Goal: Task Accomplishment & Management: Manage account settings

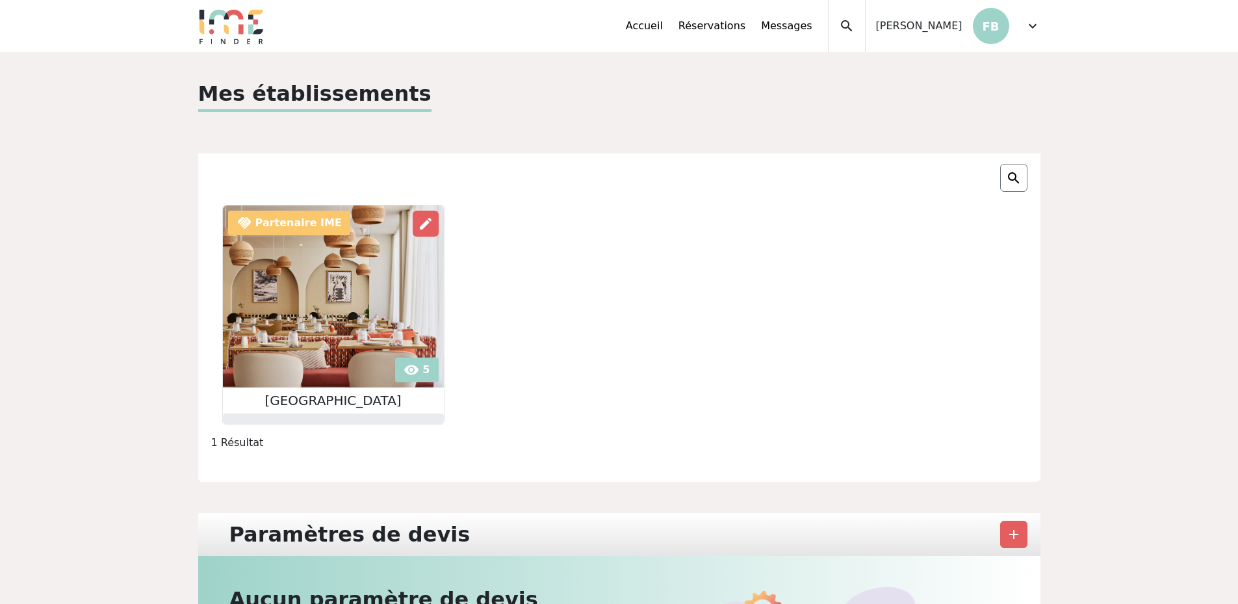
scroll to position [242, 0]
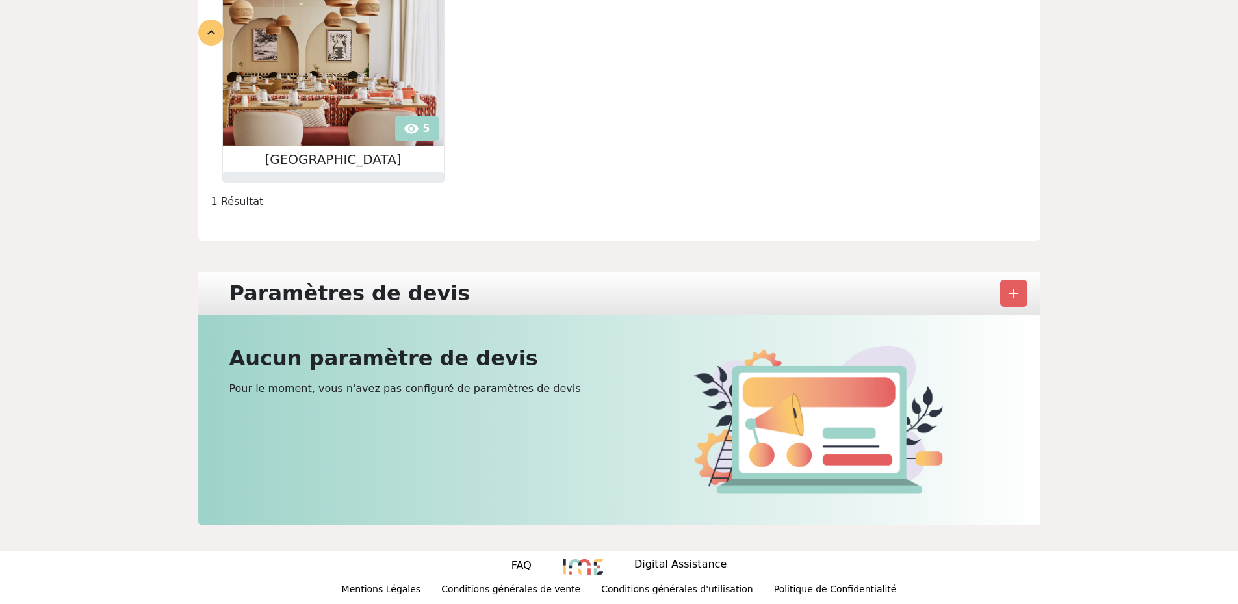
click at [420, 353] on h2 "Aucun paramètre de devis" at bounding box center [420, 358] width 382 height 25
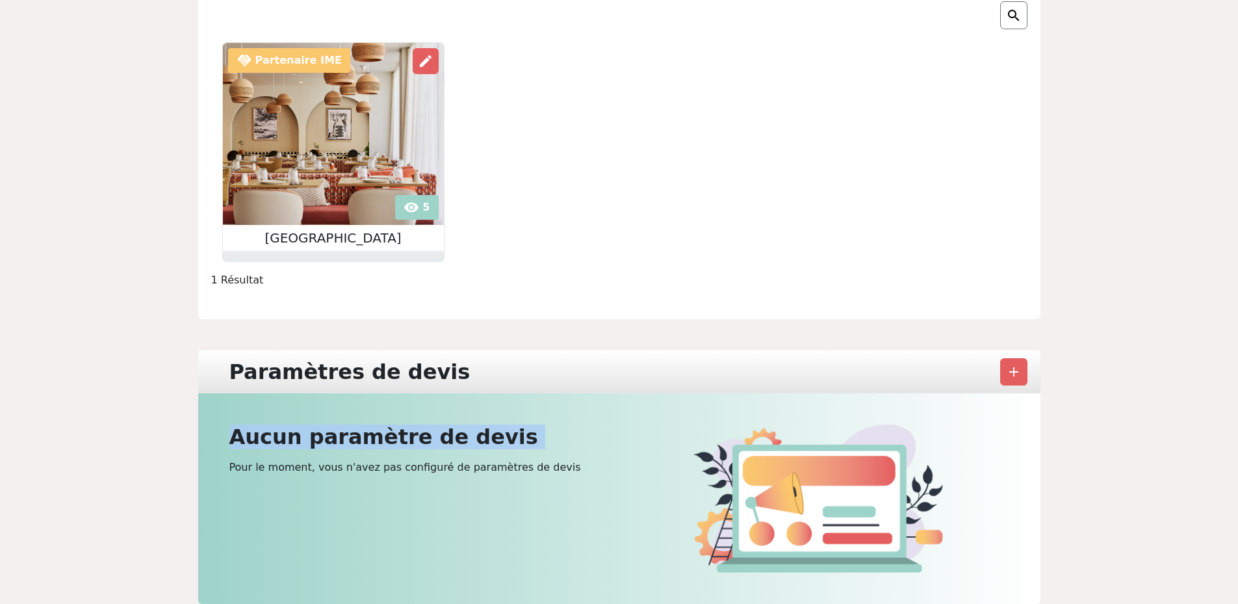
scroll to position [0, 0]
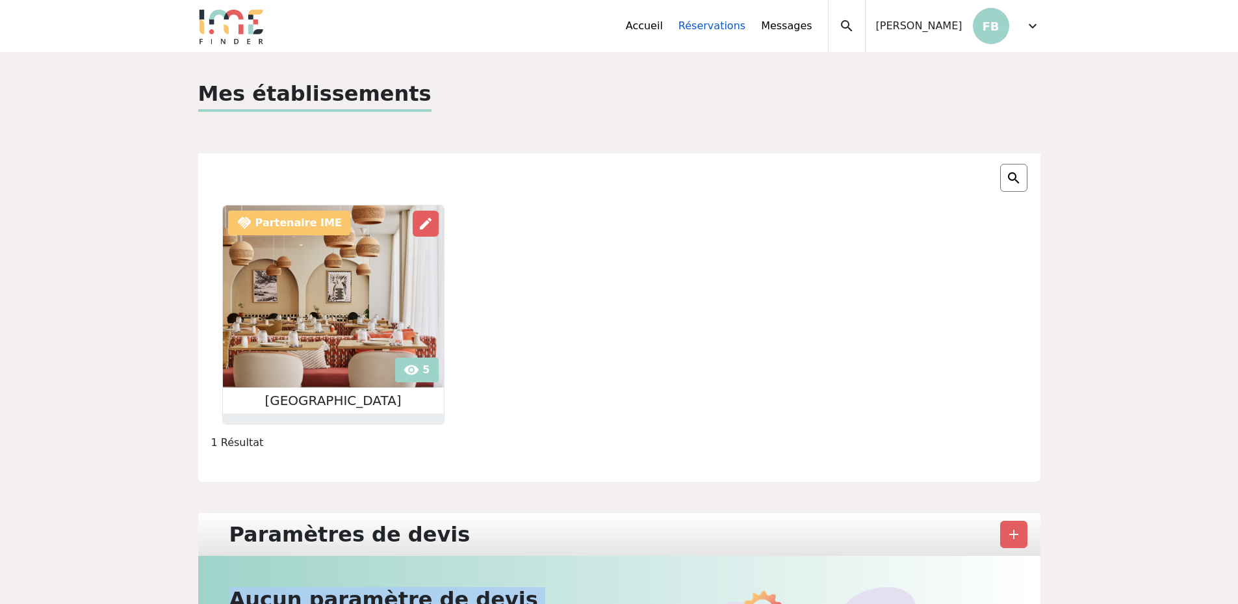
click at [727, 28] on link "Réservations" at bounding box center [711, 26] width 67 height 16
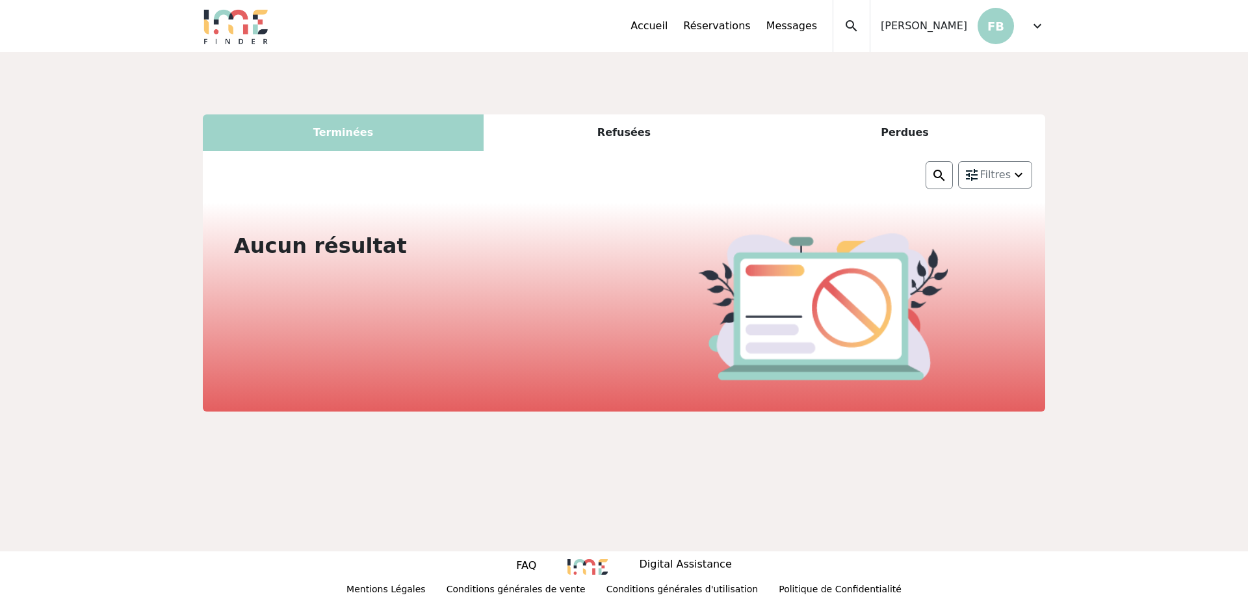
click at [344, 135] on div "Terminées" at bounding box center [343, 132] width 281 height 36
click at [345, 131] on div "Terminées" at bounding box center [343, 132] width 281 height 36
click at [625, 136] on div "Refusées" at bounding box center [623, 132] width 281 height 36
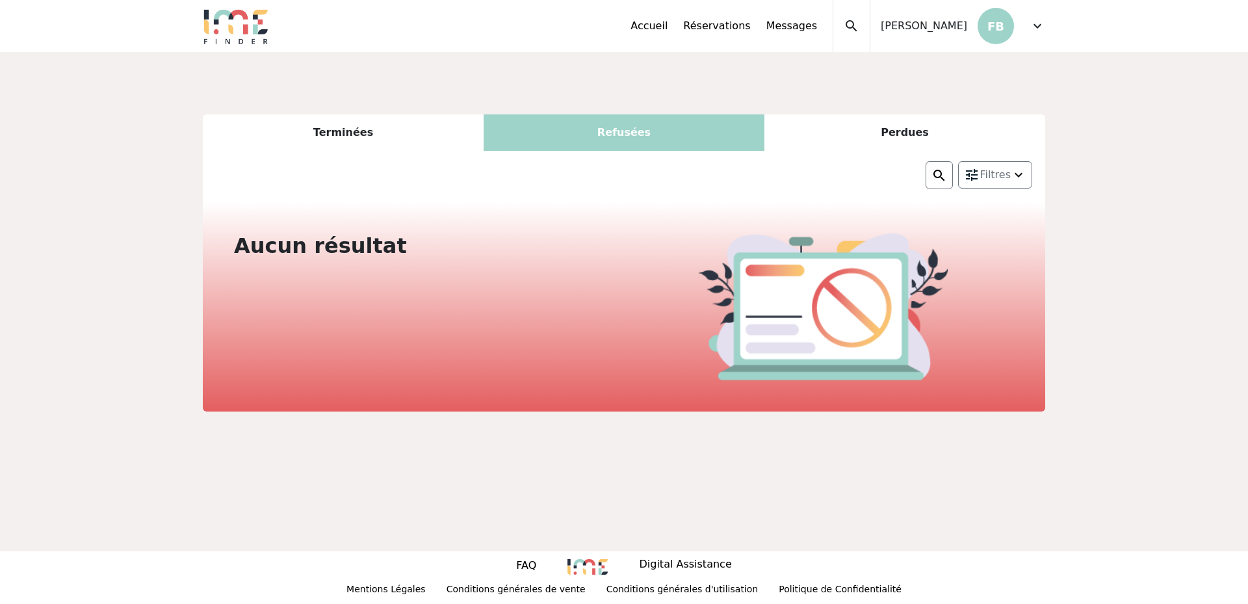
click at [906, 138] on div "Perdues" at bounding box center [904, 132] width 281 height 36
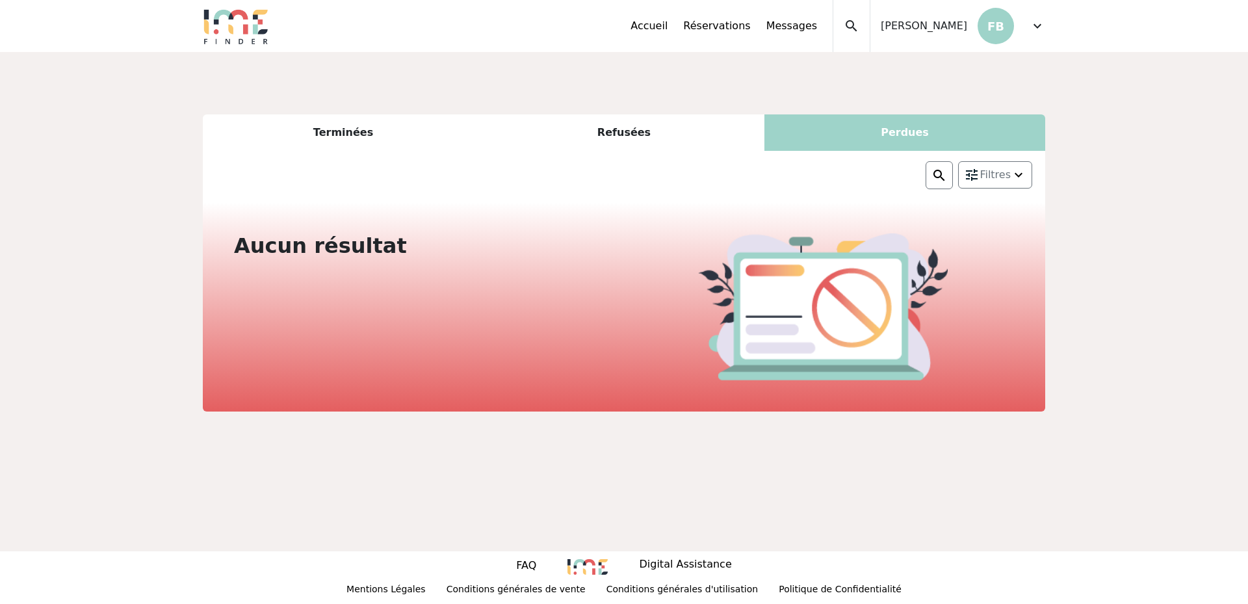
click at [1036, 23] on span "expand_more" at bounding box center [1037, 26] width 16 height 16
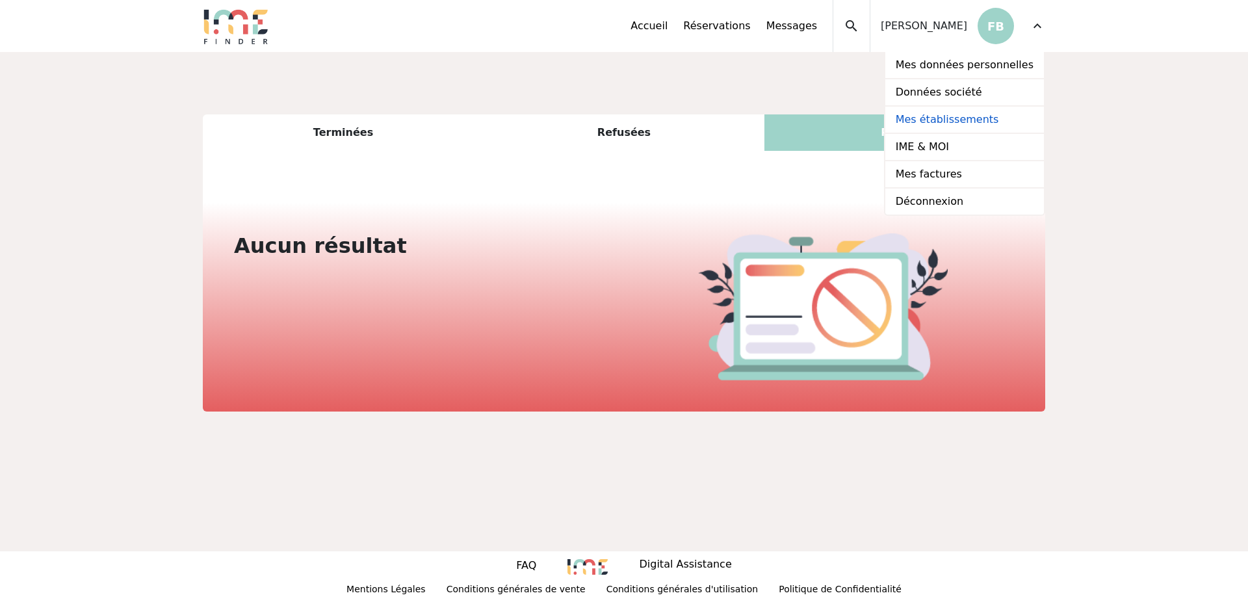
click at [965, 117] on link "Mes établissements" at bounding box center [964, 120] width 159 height 27
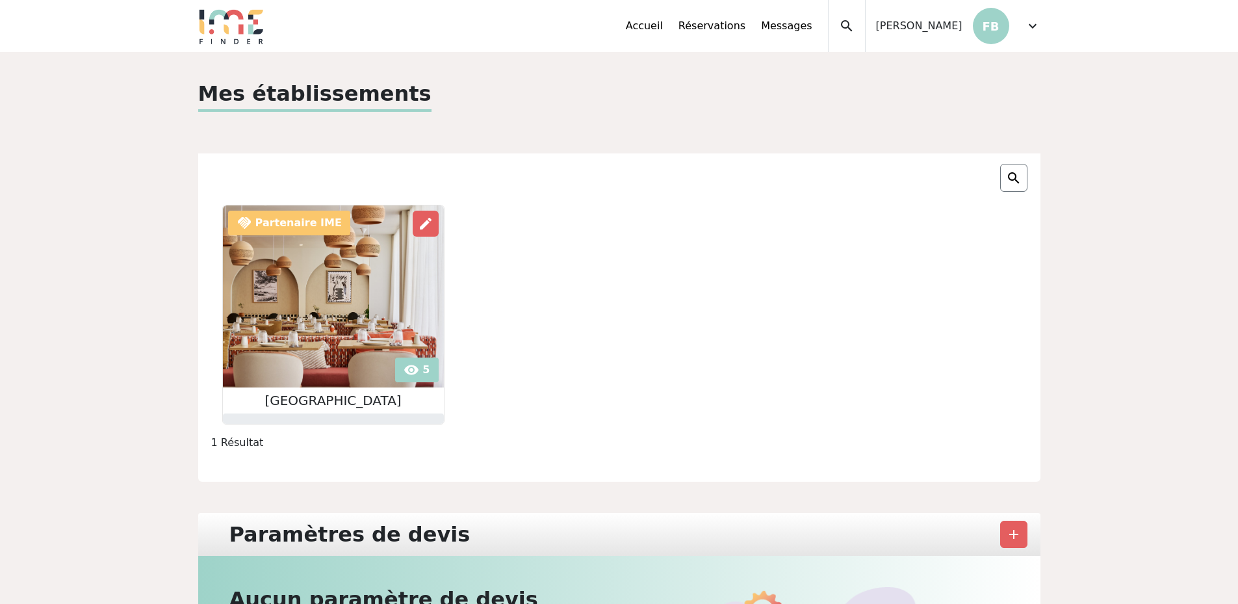
click at [1023, 22] on div "Accueil Réservations Messages Mes données personnelles Données société Mes étab…" at bounding box center [833, 26] width 415 height 52
click at [1031, 28] on span "expand_more" at bounding box center [1033, 26] width 16 height 16
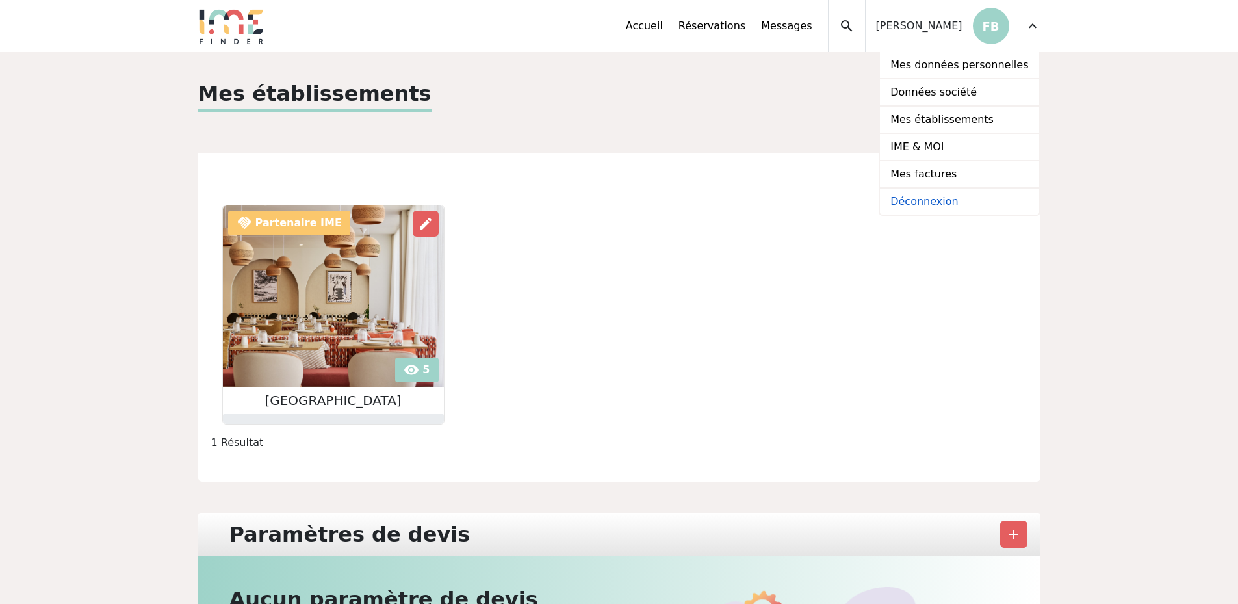
click at [943, 193] on link "Déconnexion" at bounding box center [959, 201] width 159 height 26
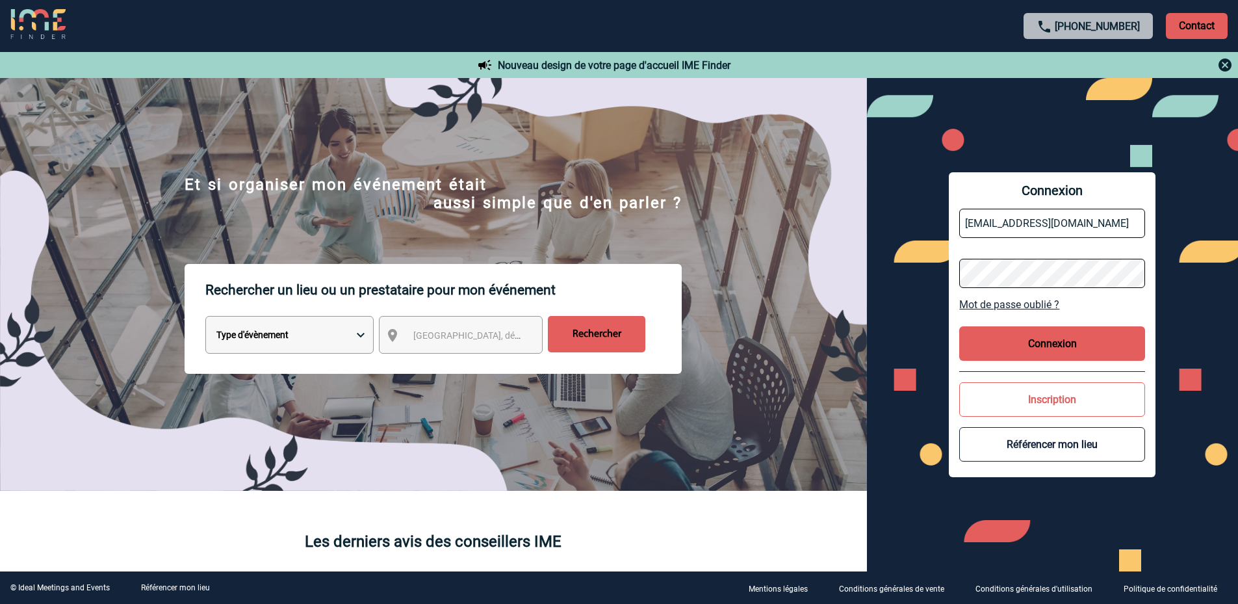
click at [1071, 227] on input "hc1f8-gm@accor.com" at bounding box center [1052, 223] width 186 height 29
type input "H0903-AM@ACCOR.COM"
click at [1061, 342] on button "Connexion" at bounding box center [1052, 343] width 186 height 34
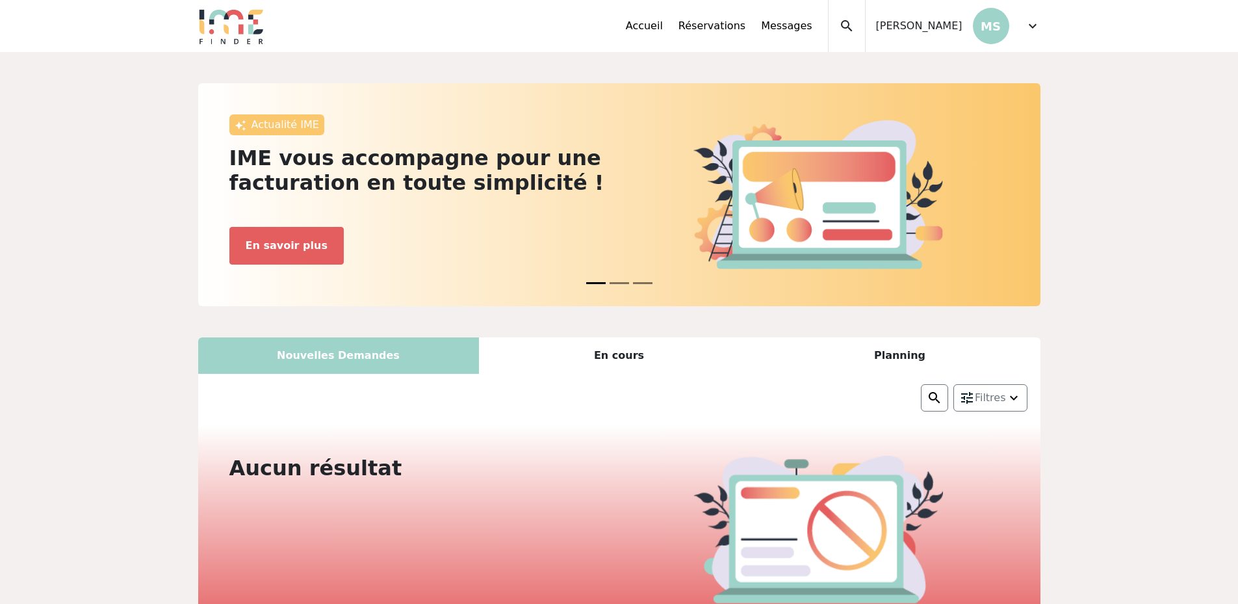
click at [372, 359] on div "Nouvelles Demandes" at bounding box center [338, 355] width 281 height 36
click at [339, 357] on div "Nouvelles Demandes" at bounding box center [338, 355] width 281 height 36
click at [616, 356] on div "En cours" at bounding box center [619, 355] width 281 height 36
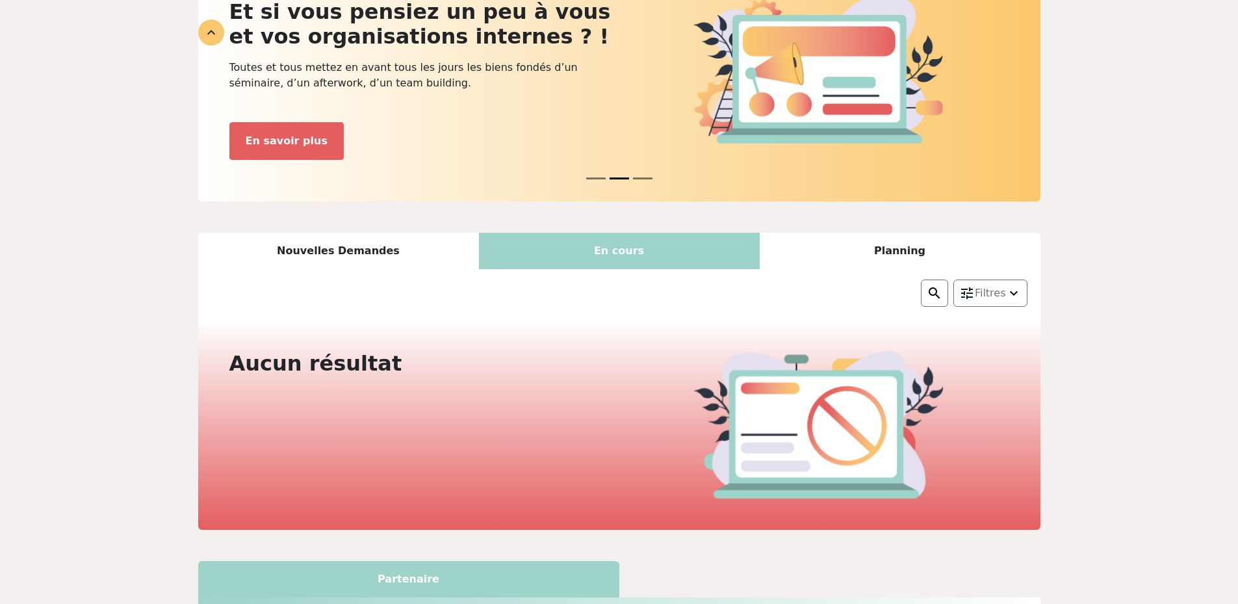
scroll to position [195, 0]
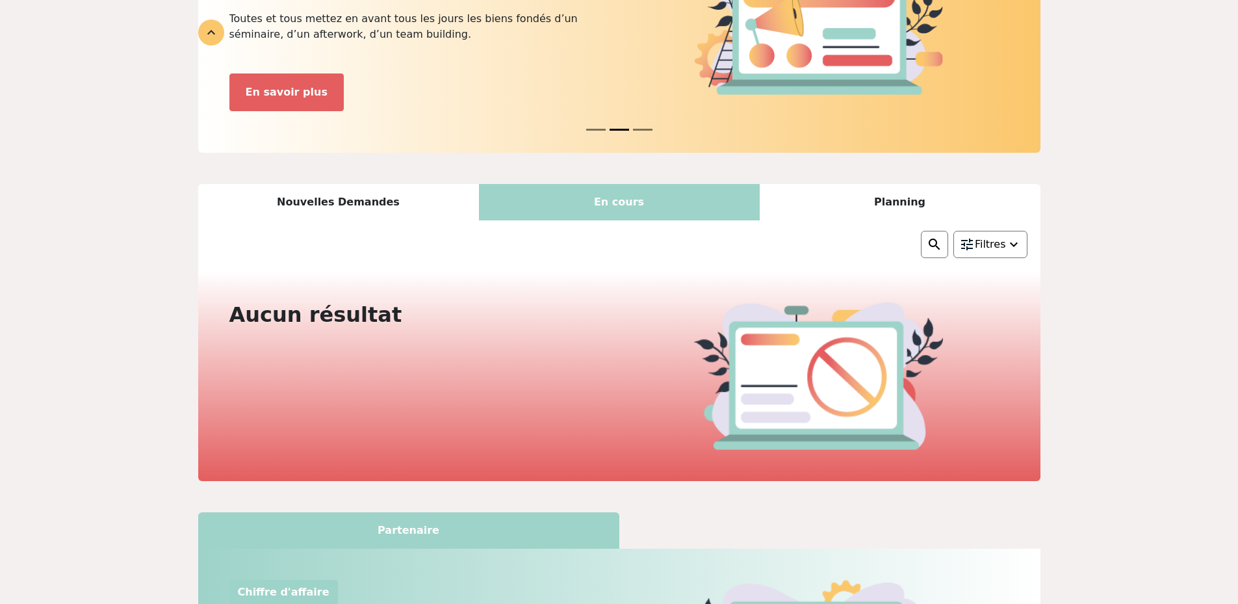
click at [983, 244] on span "Filtres" at bounding box center [990, 245] width 31 height 16
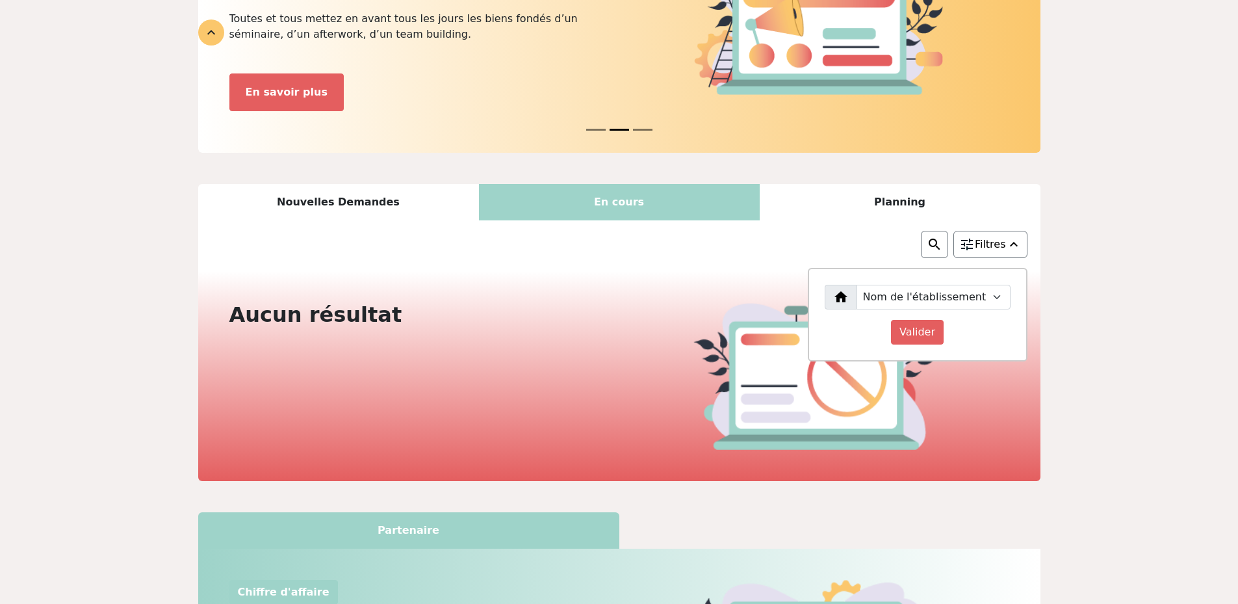
click at [983, 244] on span "Filtres" at bounding box center [990, 245] width 31 height 16
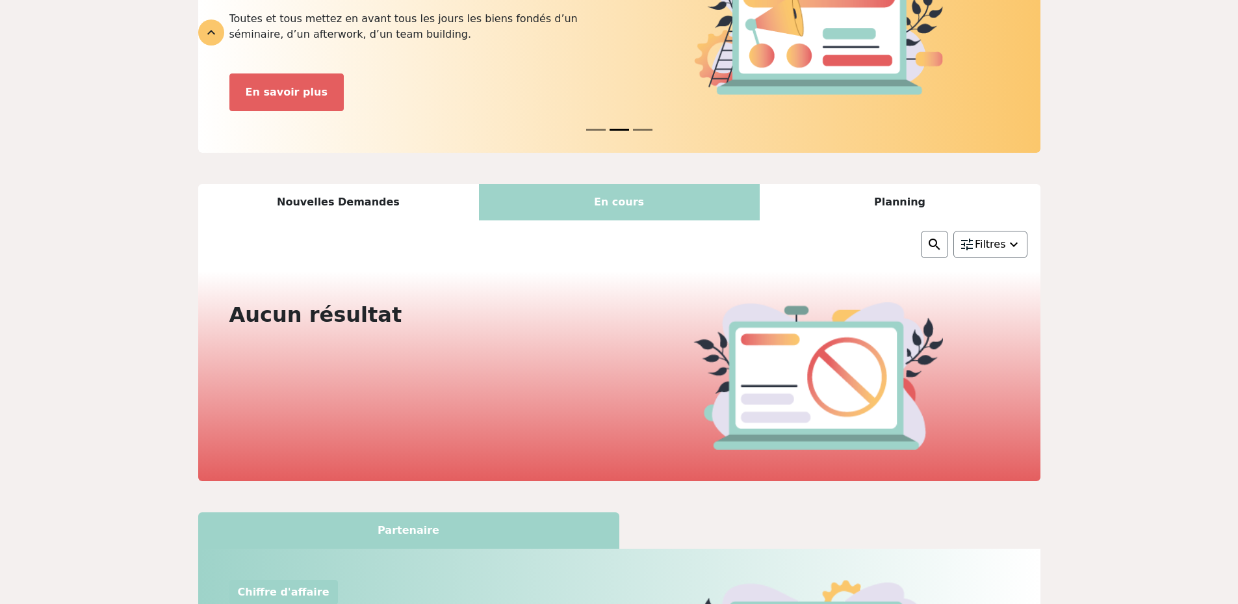
click at [983, 244] on span "Filtres" at bounding box center [990, 245] width 31 height 16
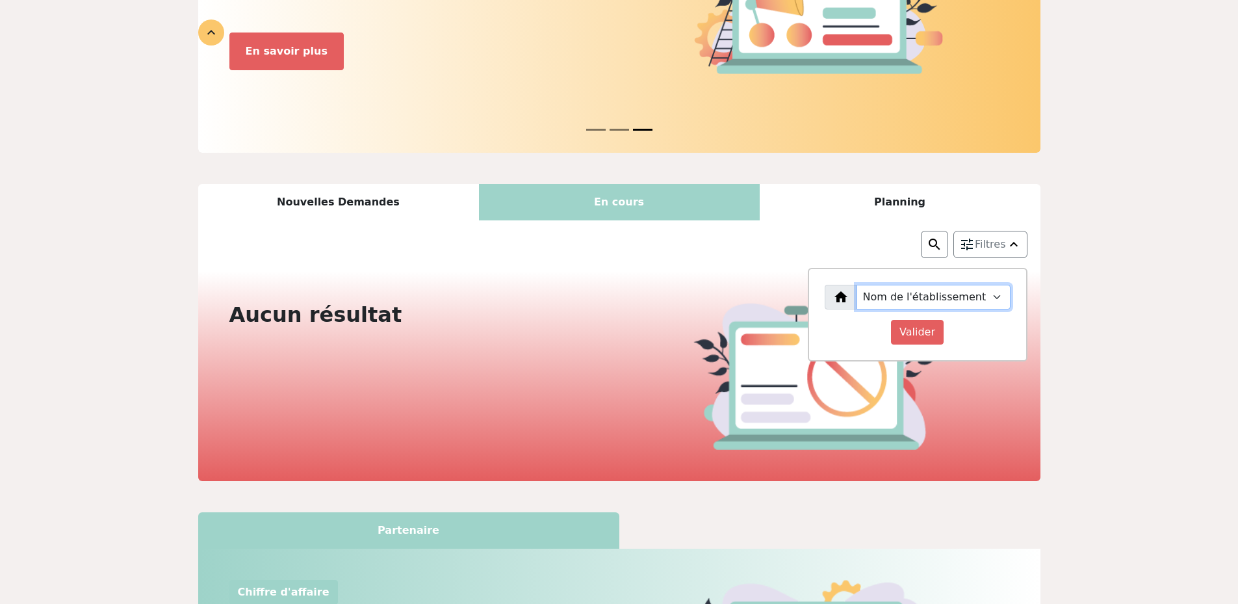
drag, startPoint x: 968, startPoint y: 294, endPoint x: 966, endPoint y: 301, distance: 7.4
click at [968, 294] on select "Nom de l'établissement" at bounding box center [933, 297] width 154 height 25
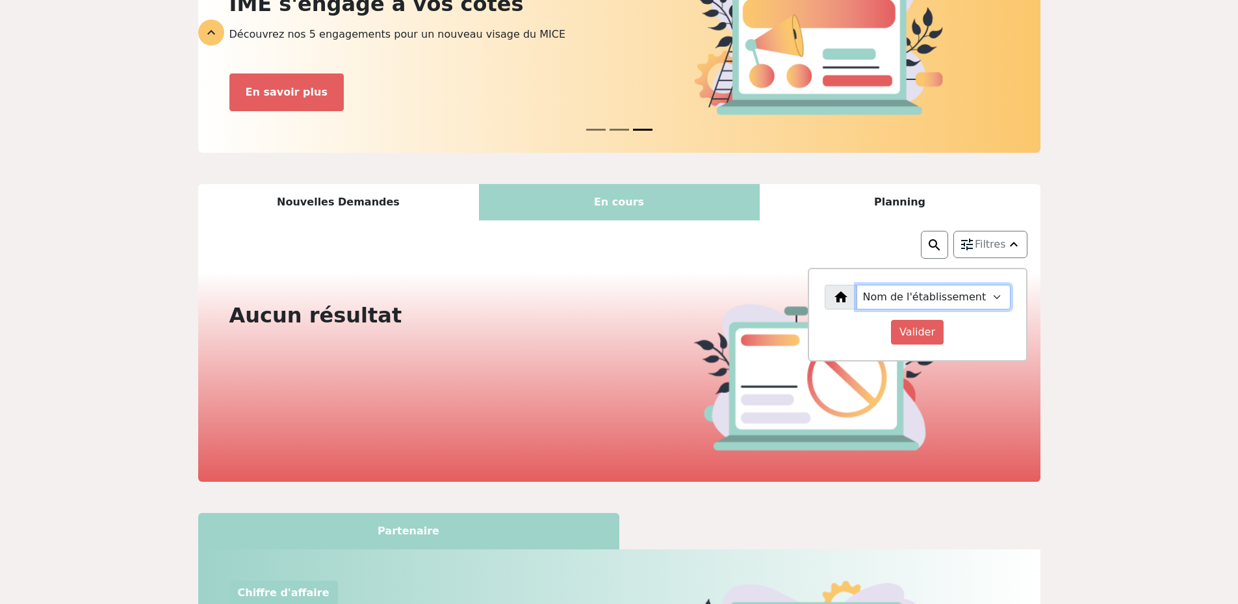
click at [869, 285] on select "Nom de l'établissement" at bounding box center [933, 297] width 154 height 25
click at [930, 341] on input "Valider" at bounding box center [917, 332] width 53 height 25
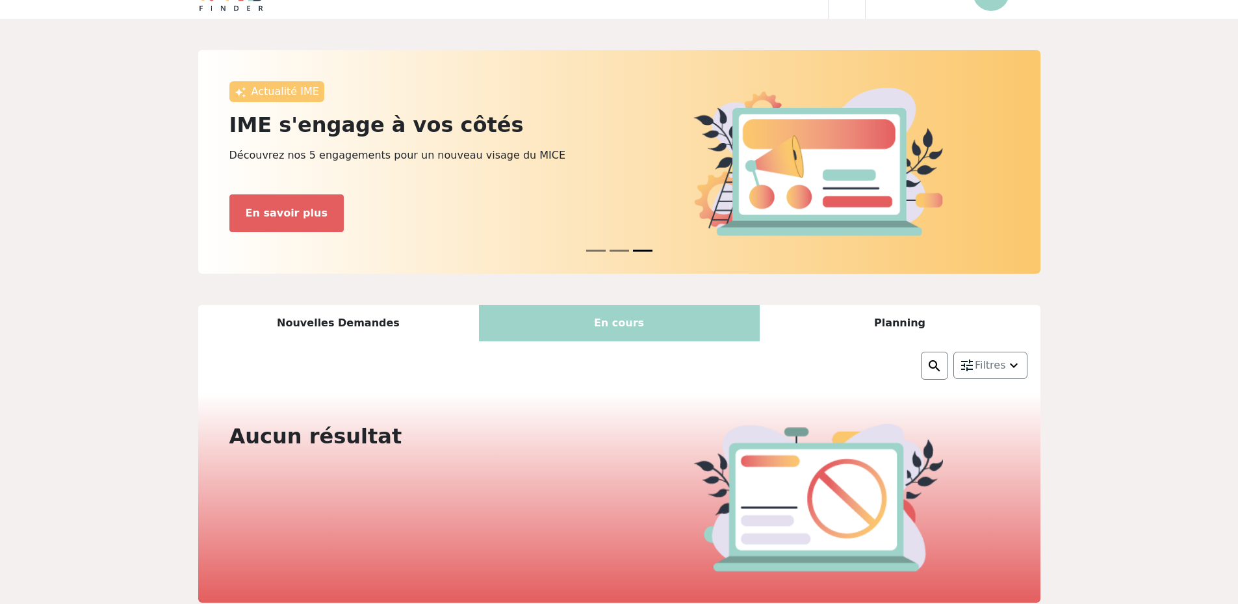
scroll to position [24, 0]
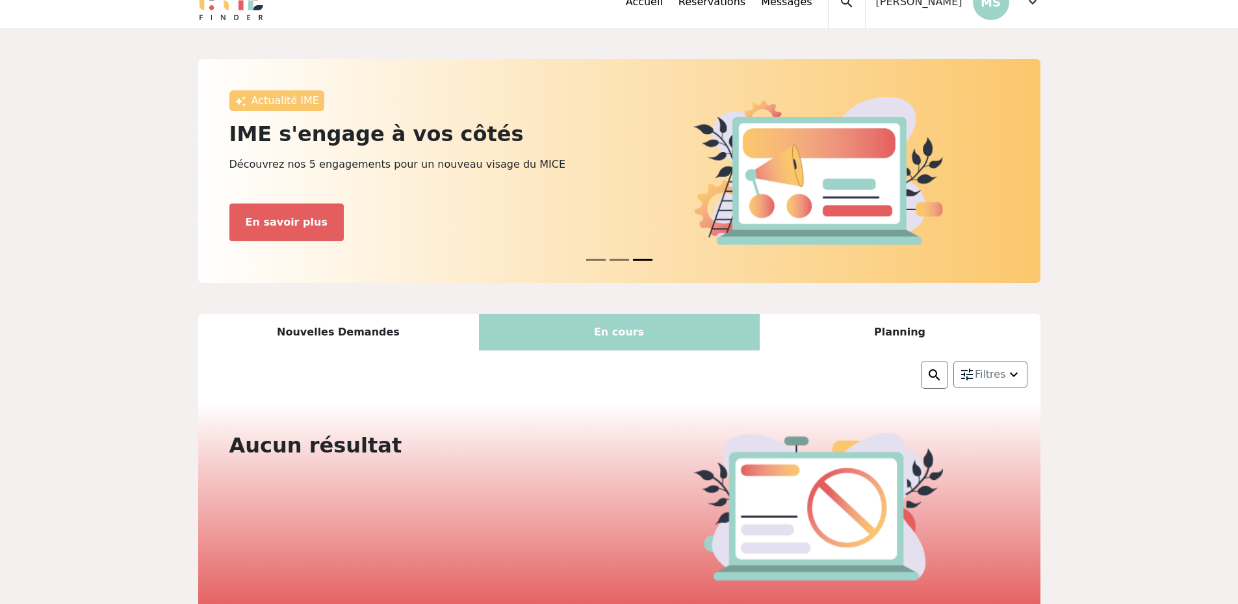
click at [913, 332] on div "Planning" at bounding box center [900, 332] width 281 height 36
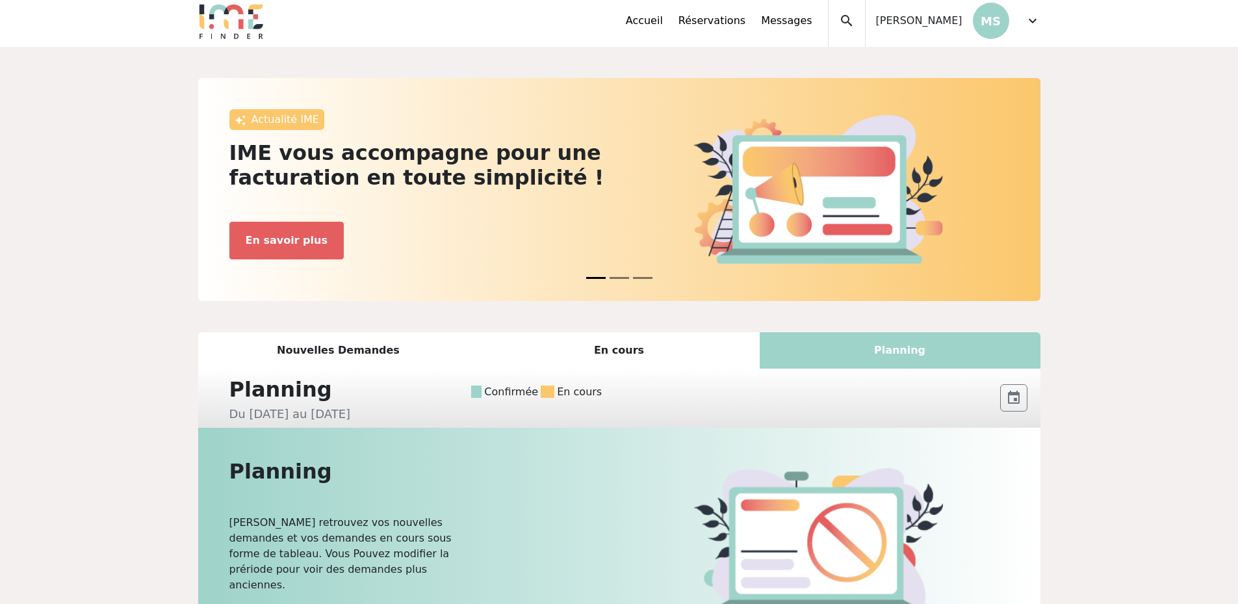
scroll to position [0, 0]
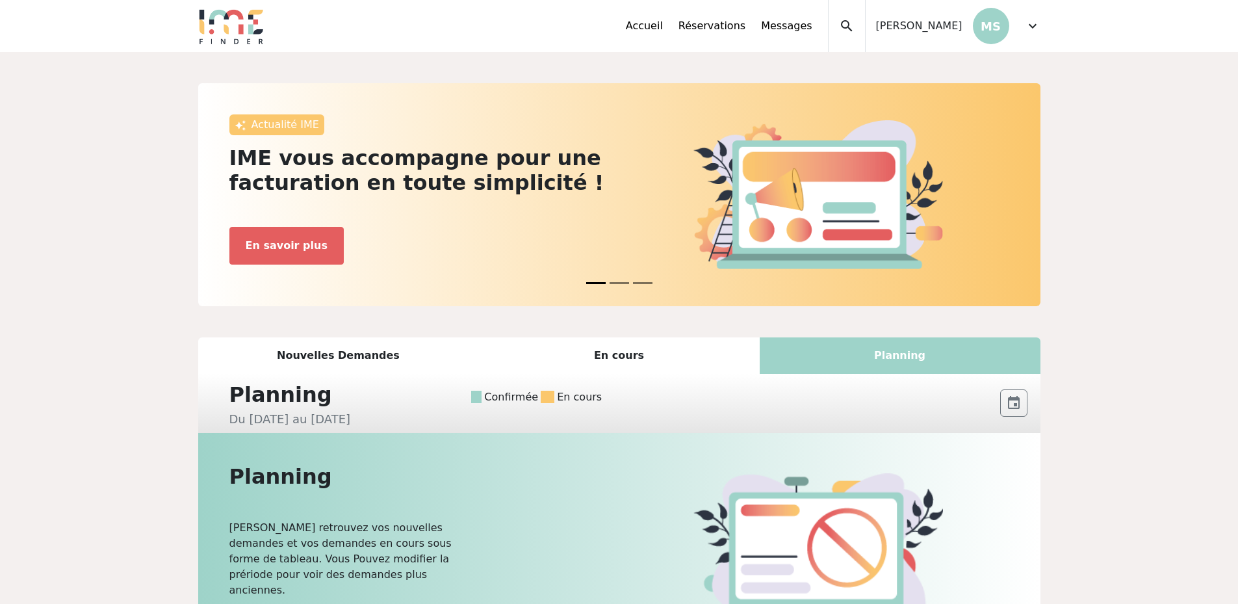
click at [1031, 30] on span "expand_more" at bounding box center [1033, 26] width 16 height 16
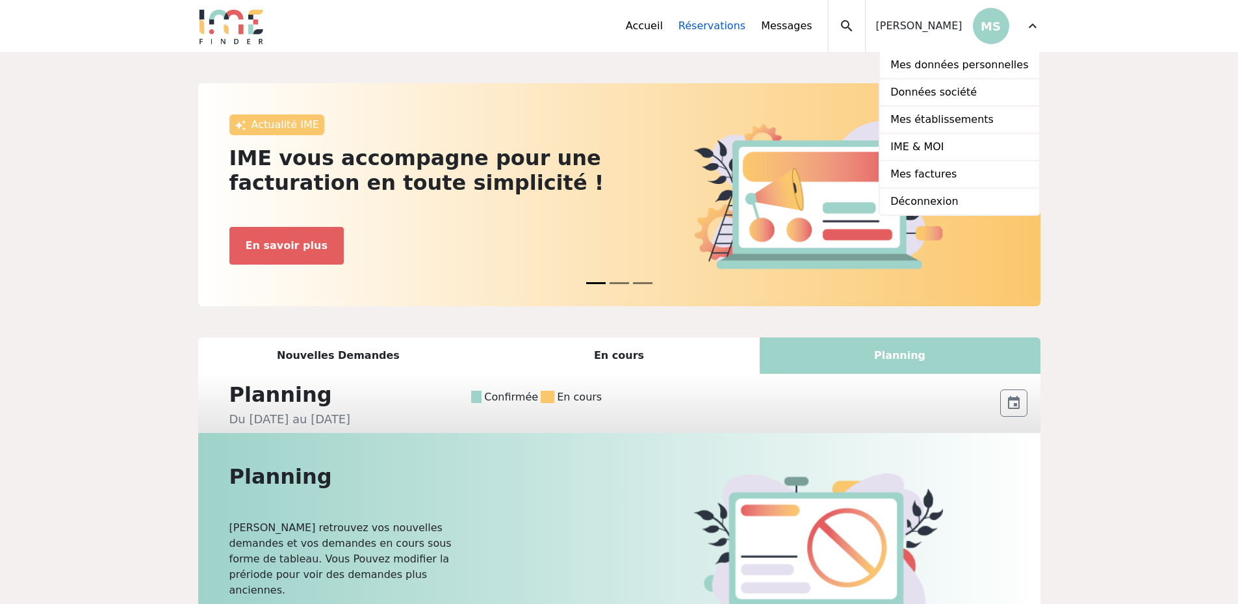
click at [741, 26] on link "Réservations" at bounding box center [711, 26] width 67 height 16
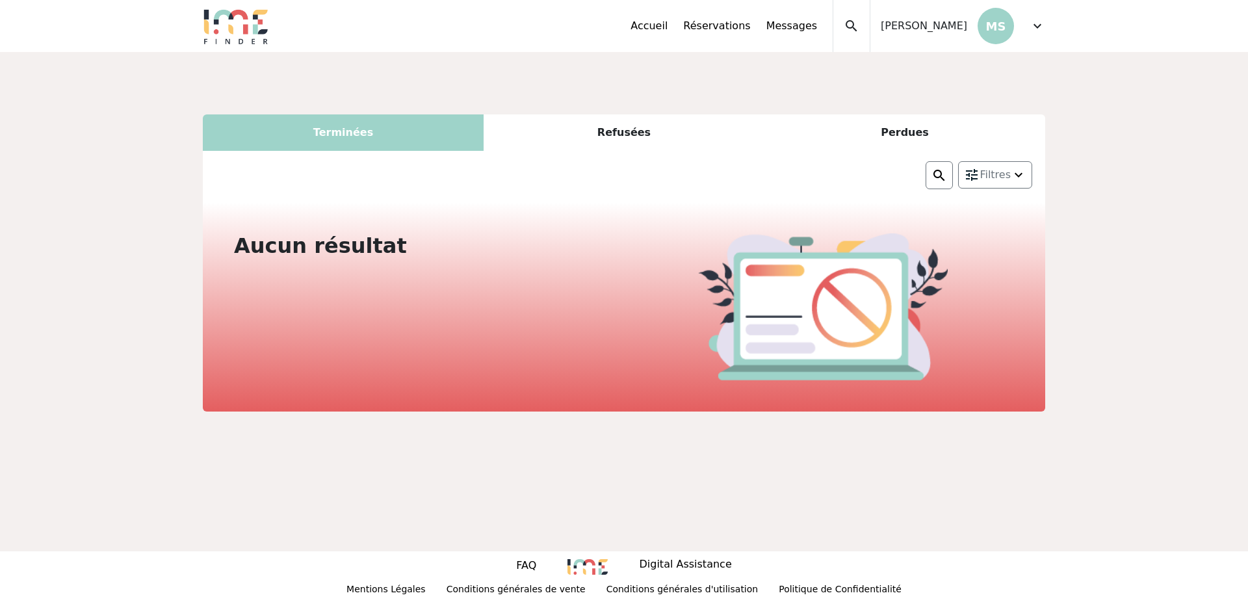
click at [331, 139] on div "Terminées" at bounding box center [343, 132] width 281 height 36
click at [634, 135] on div "Refusées" at bounding box center [623, 132] width 281 height 36
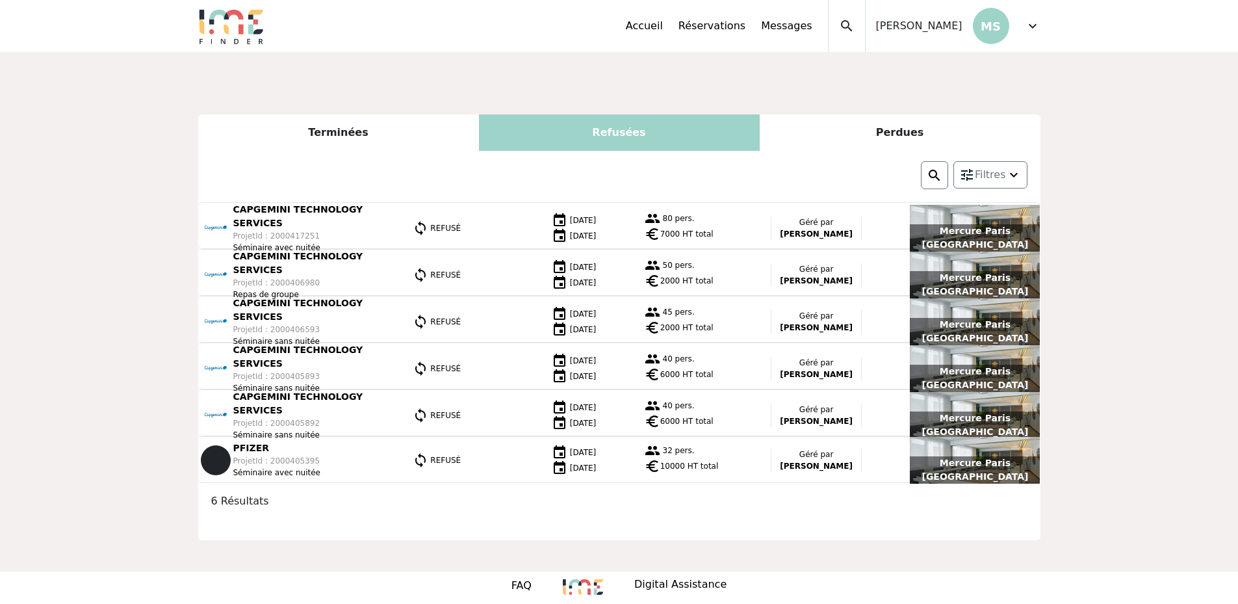
click at [899, 133] on div "Perdues" at bounding box center [900, 132] width 281 height 36
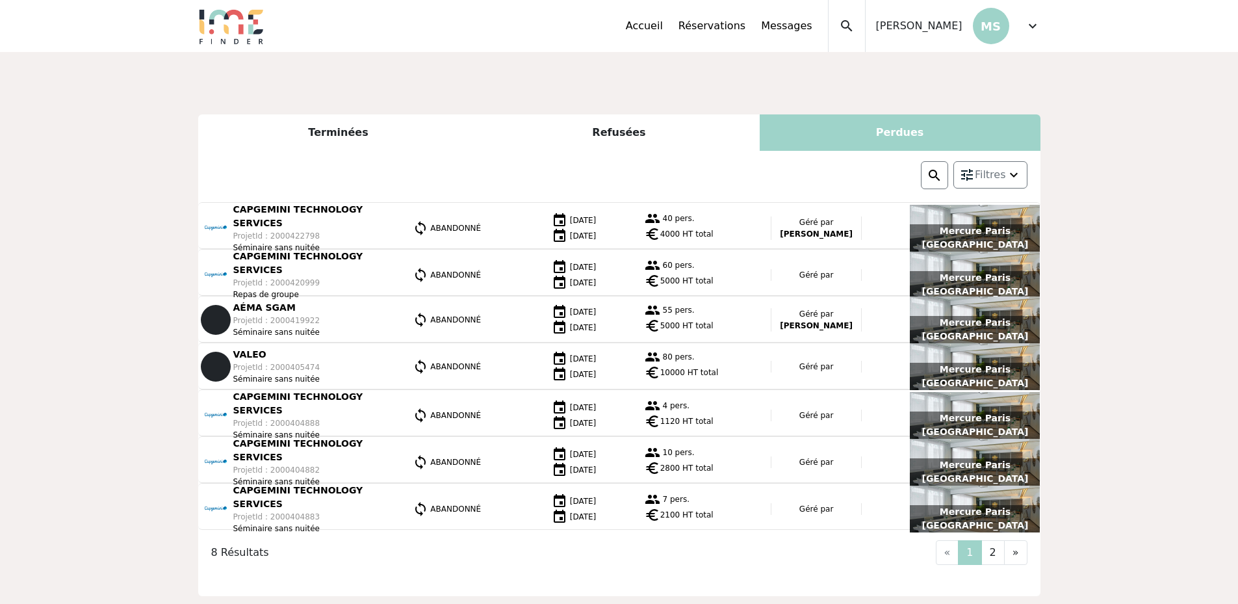
click at [886, 135] on div "Perdues" at bounding box center [900, 132] width 281 height 36
click at [907, 133] on div "Perdues" at bounding box center [900, 132] width 281 height 36
click at [897, 134] on div "Perdues" at bounding box center [900, 132] width 281 height 36
click at [615, 134] on div "Refusées" at bounding box center [619, 132] width 281 height 36
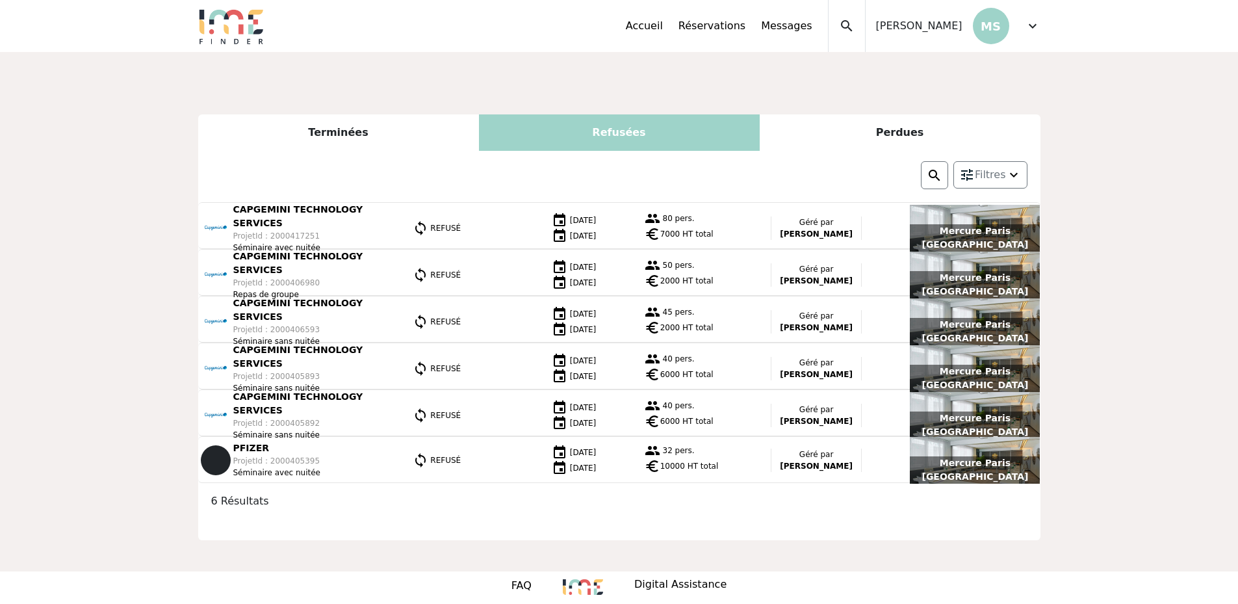
click at [1036, 28] on span "expand_more" at bounding box center [1033, 26] width 16 height 16
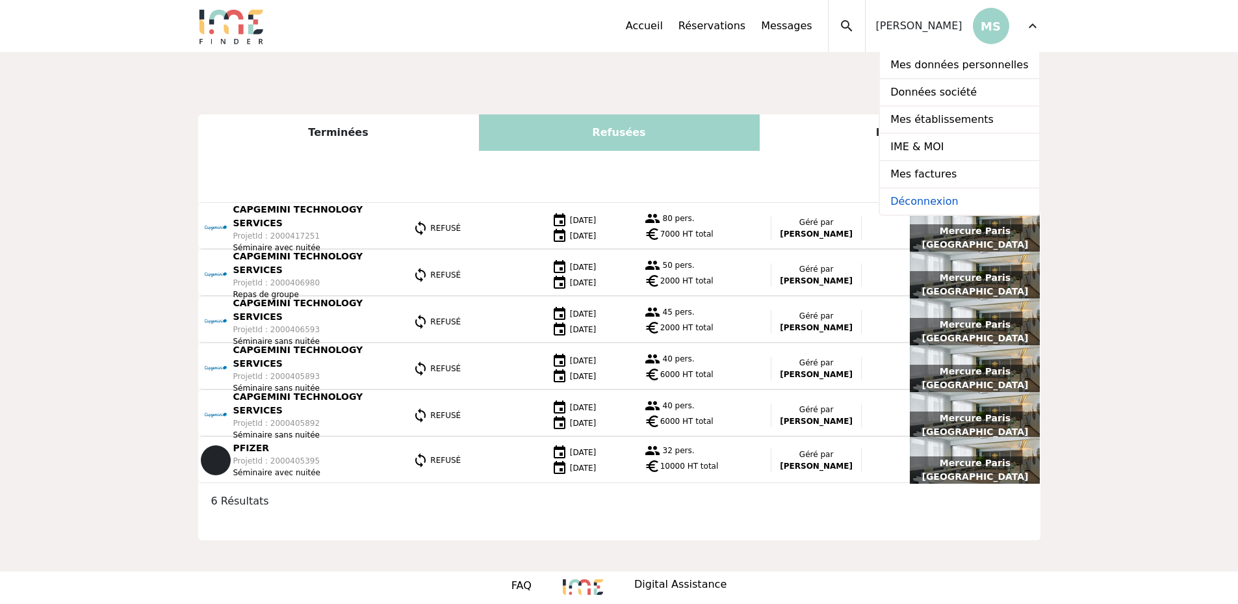
click at [947, 201] on link "Déconnexion" at bounding box center [959, 201] width 159 height 26
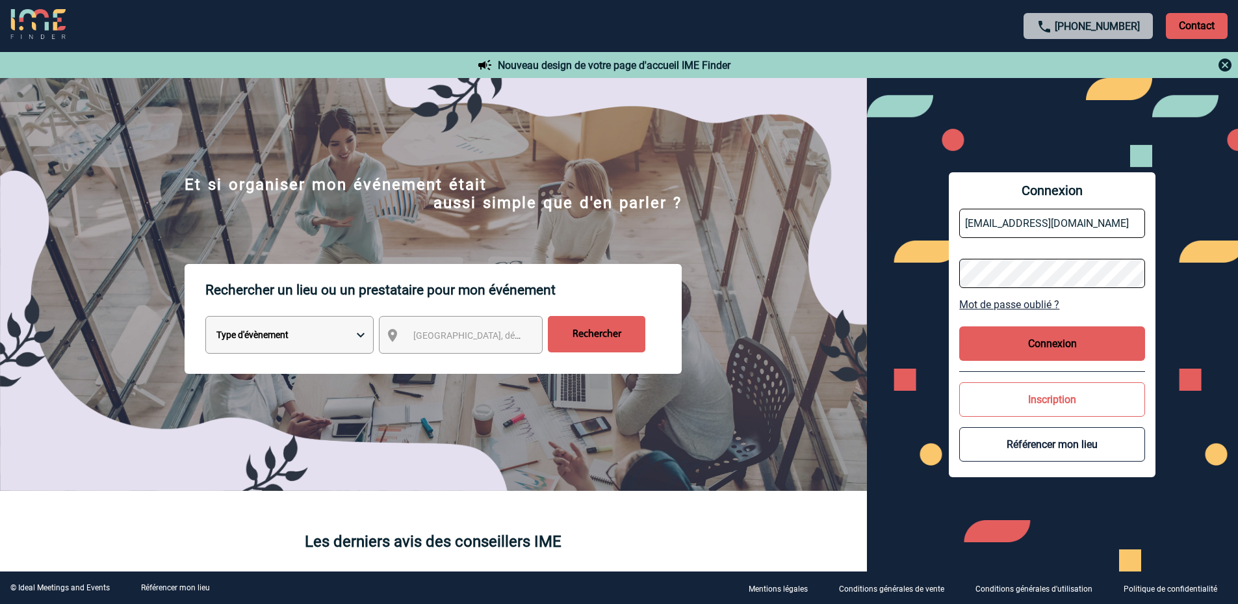
click at [1072, 229] on input "[EMAIL_ADDRESS][DOMAIN_NAME]" at bounding box center [1052, 223] width 186 height 29
type input "[EMAIL_ADDRESS][DOMAIN_NAME]"
click at [1052, 336] on button "Connexion" at bounding box center [1052, 343] width 186 height 34
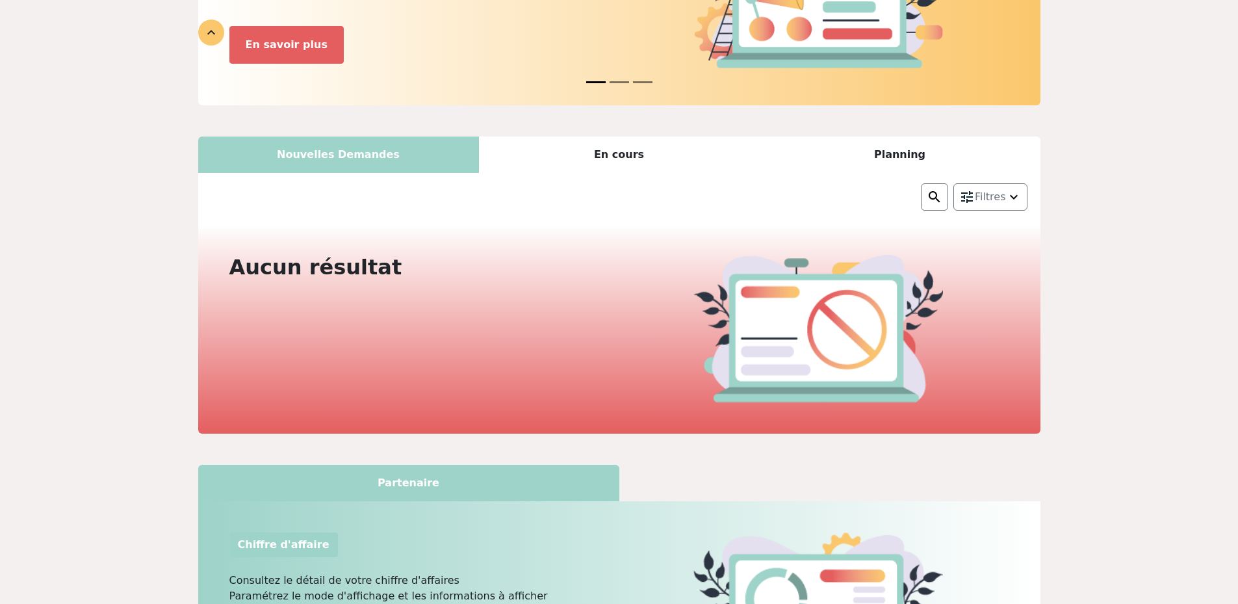
scroll to position [260, 0]
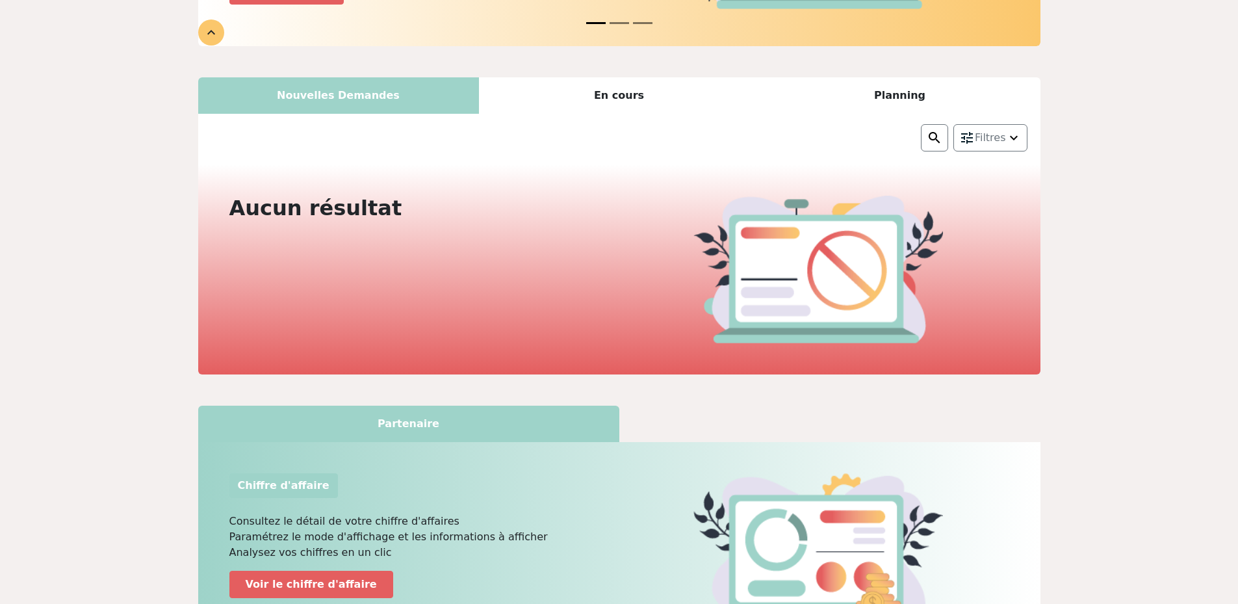
click at [349, 88] on div "Nouvelles Demandes" at bounding box center [338, 95] width 281 height 36
click at [350, 98] on div "Nouvelles Demandes" at bounding box center [338, 95] width 281 height 36
click at [632, 96] on div "En cours" at bounding box center [619, 95] width 281 height 36
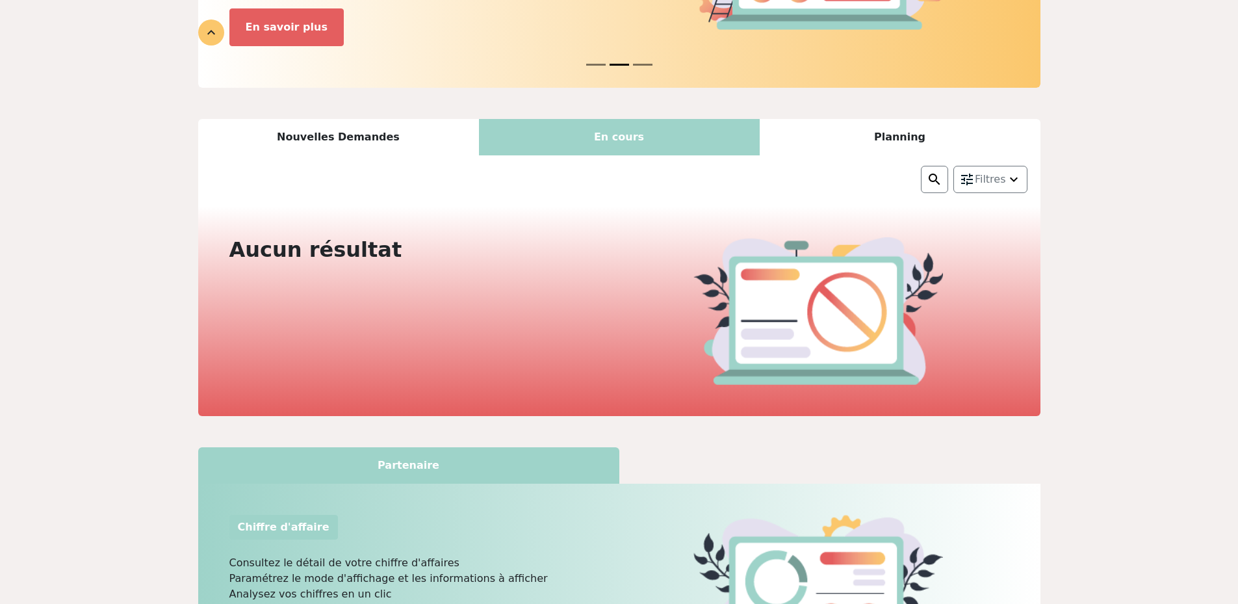
scroll to position [302, 0]
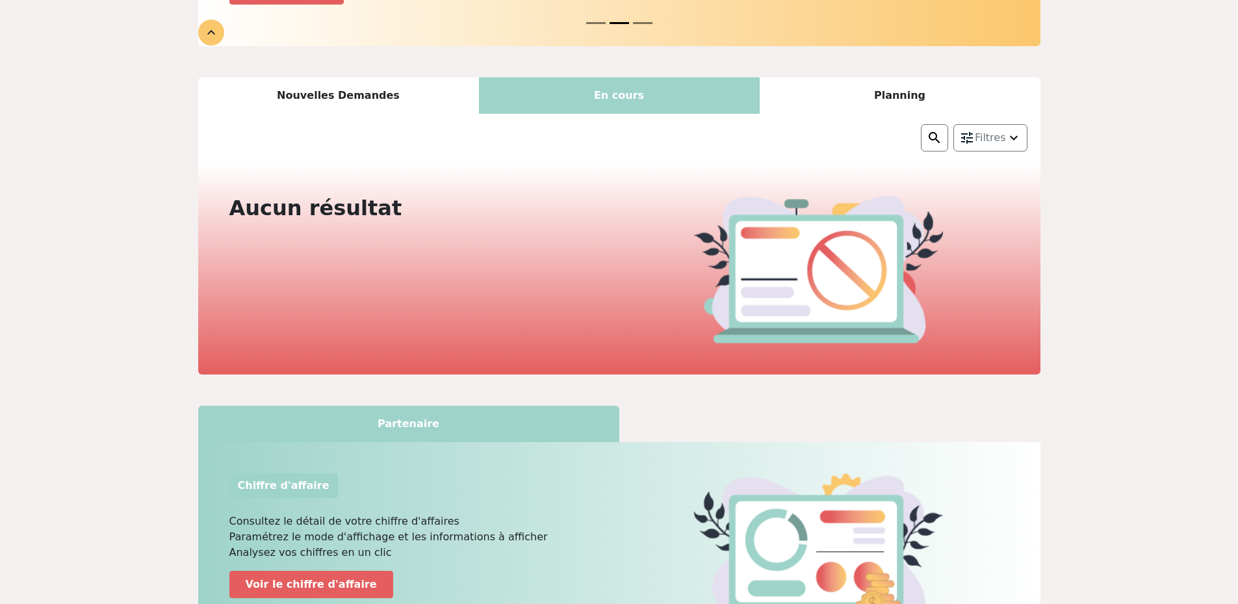
click at [892, 96] on div "Planning" at bounding box center [900, 95] width 281 height 36
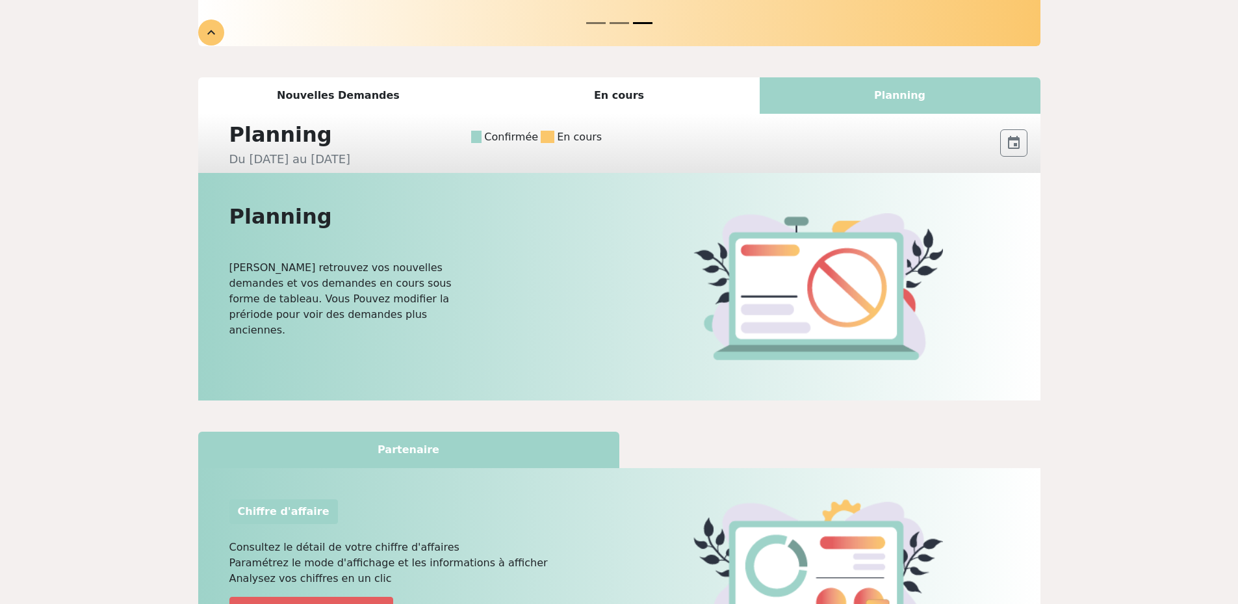
scroll to position [261, 0]
click at [624, 100] on div "En cours" at bounding box center [619, 95] width 281 height 36
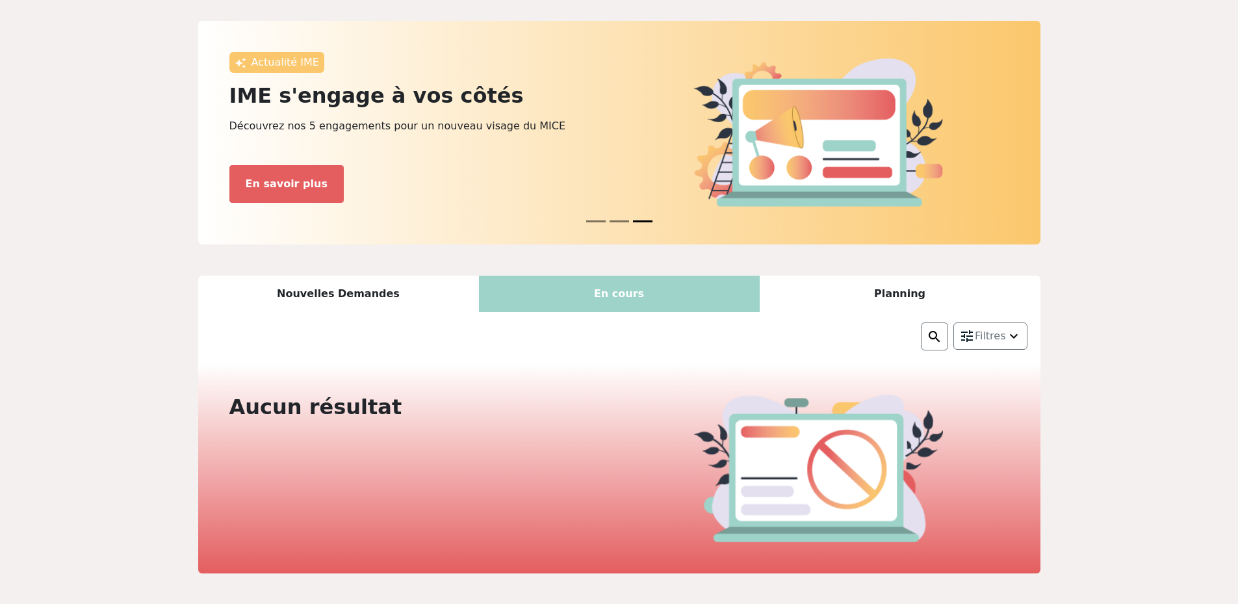
scroll to position [1, 0]
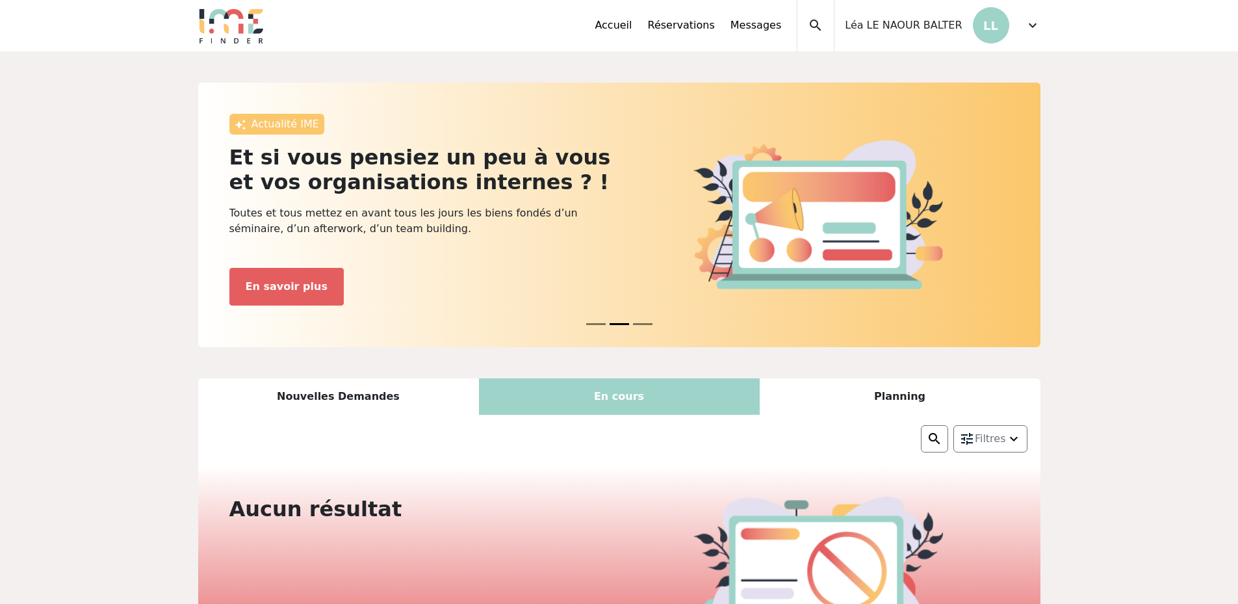
drag, startPoint x: 370, startPoint y: 401, endPoint x: 393, endPoint y: 400, distance: 22.8
click at [370, 401] on div "Nouvelles Demandes" at bounding box center [338, 396] width 281 height 36
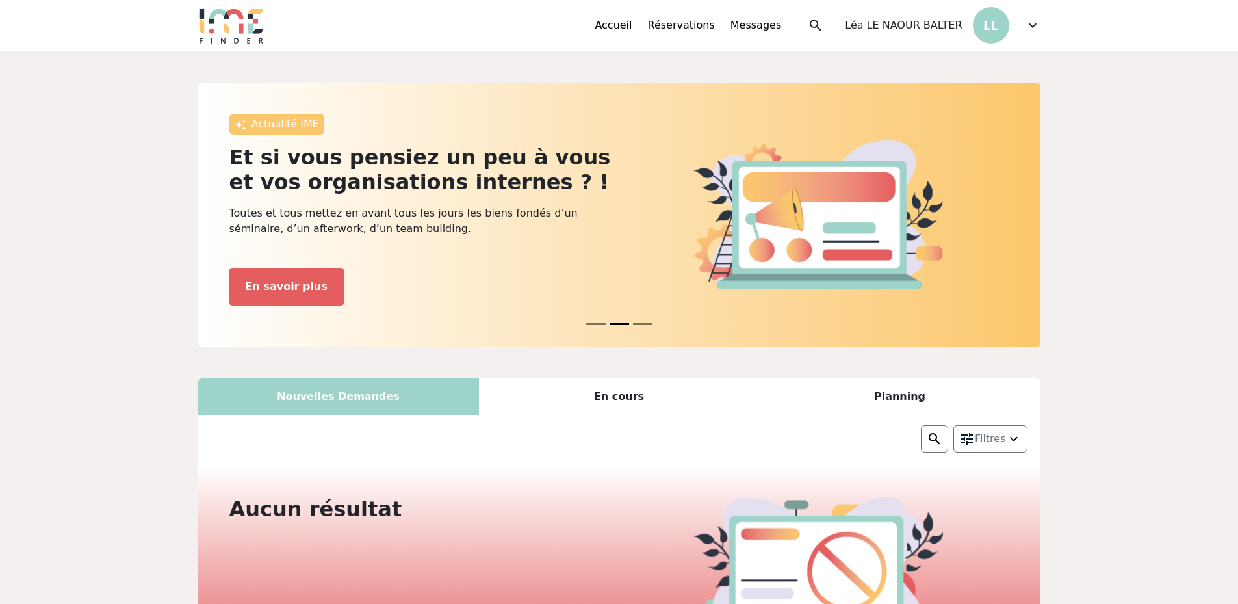
click at [634, 403] on div "En cours" at bounding box center [619, 396] width 281 height 36
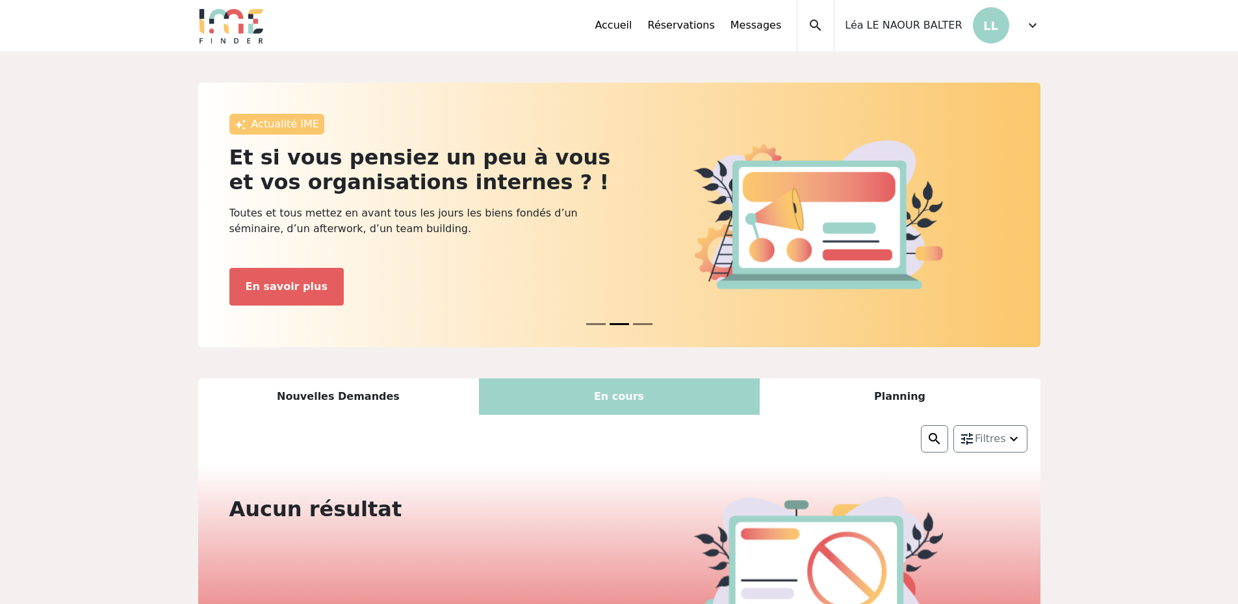
click at [905, 406] on div "Planning" at bounding box center [900, 396] width 281 height 36
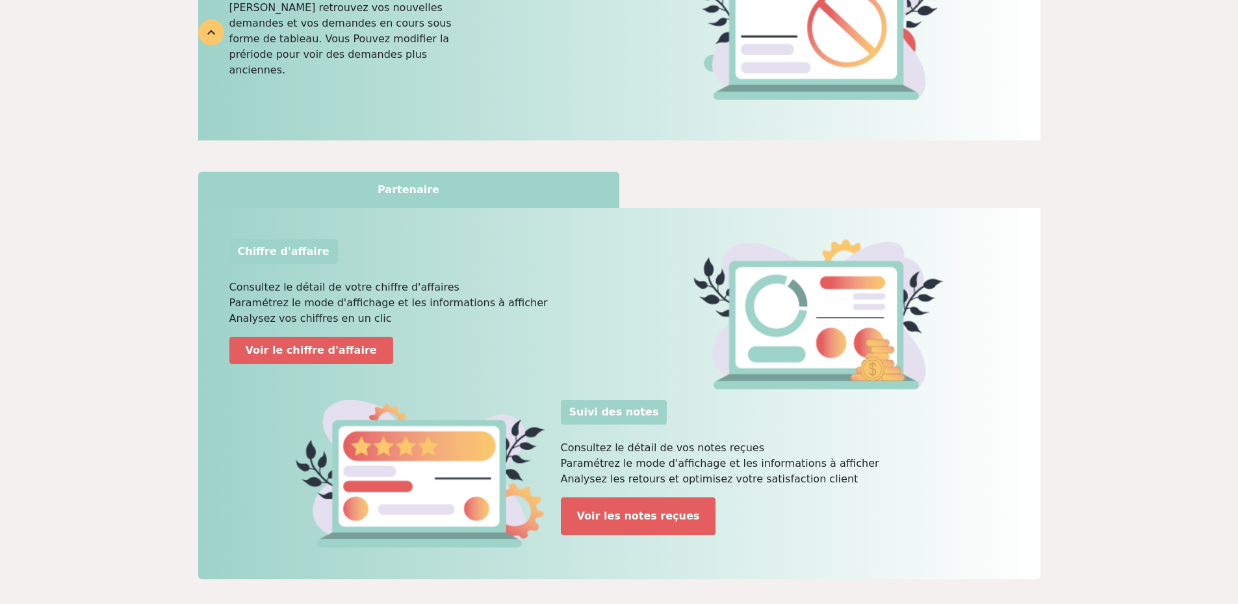
scroll to position [603, 0]
